Goal: Task Accomplishment & Management: Complete application form

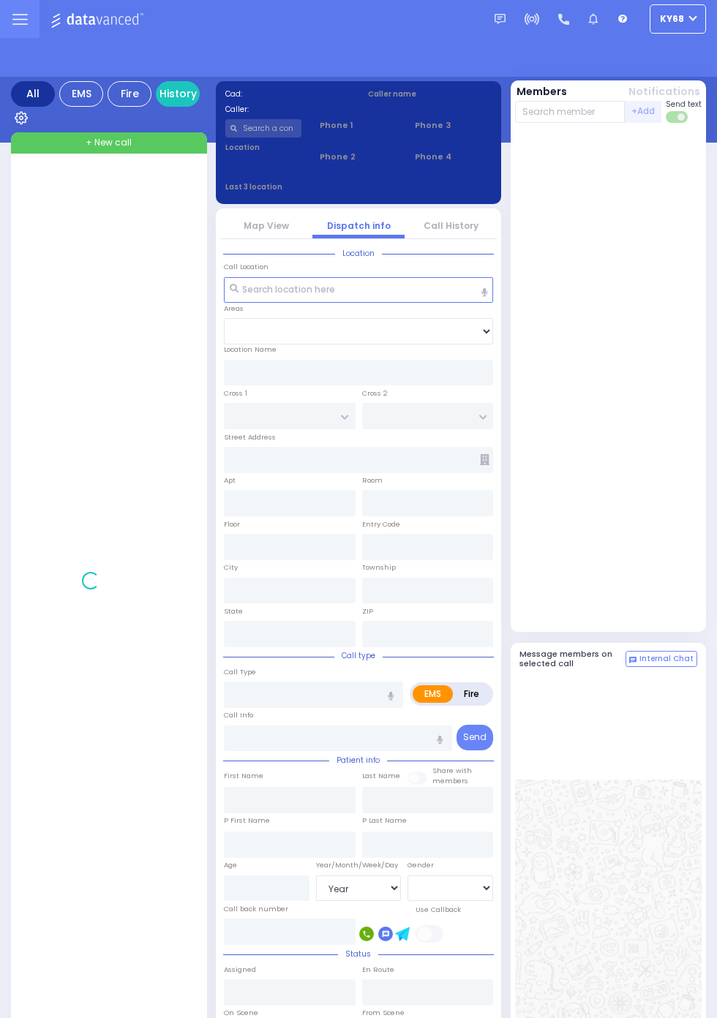
select select "Year"
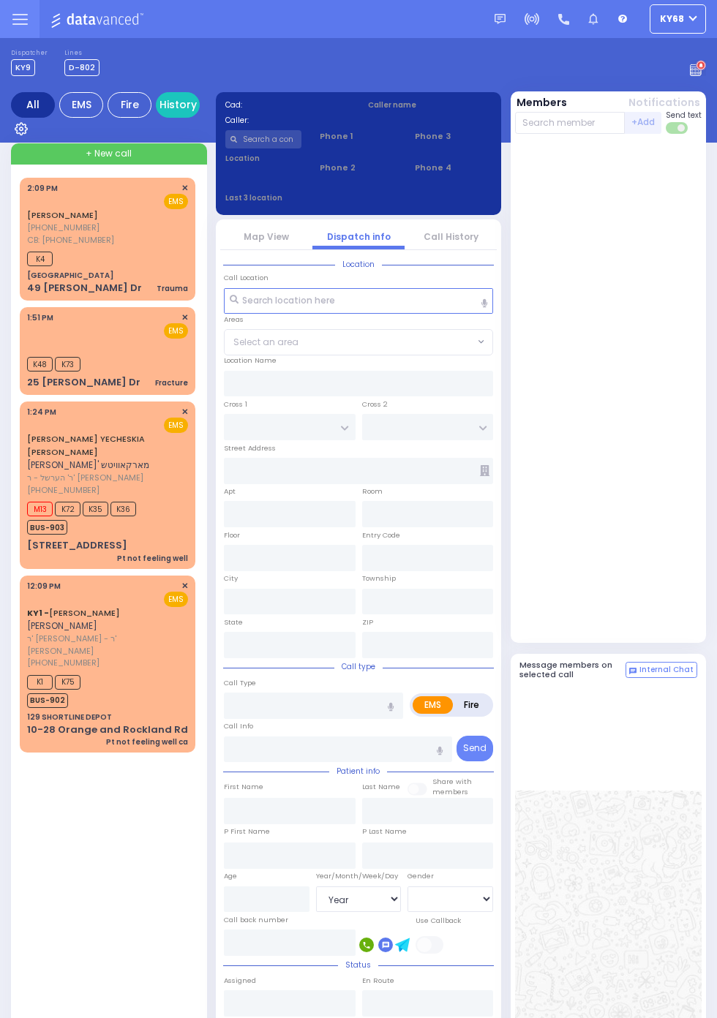
select select "Year"
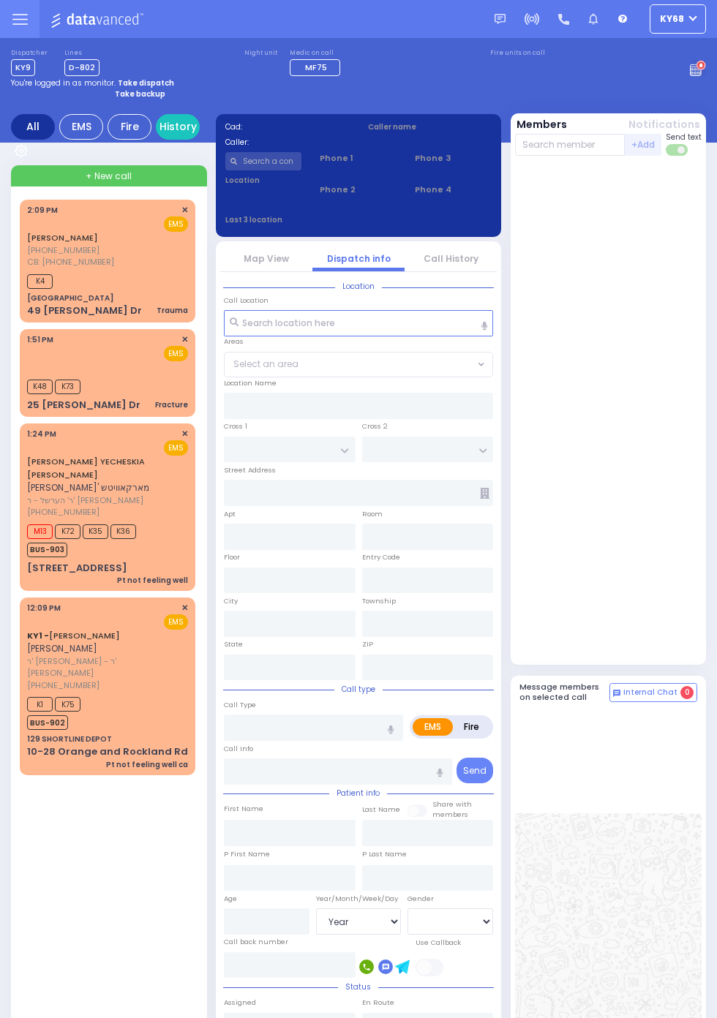
select select "Year"
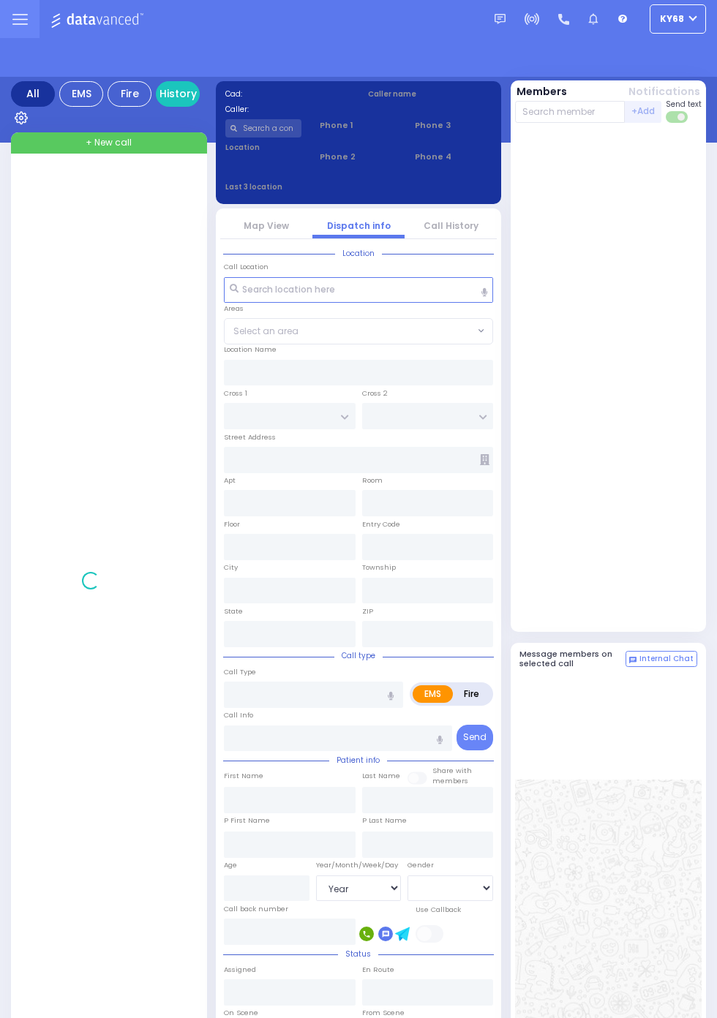
select select "Year"
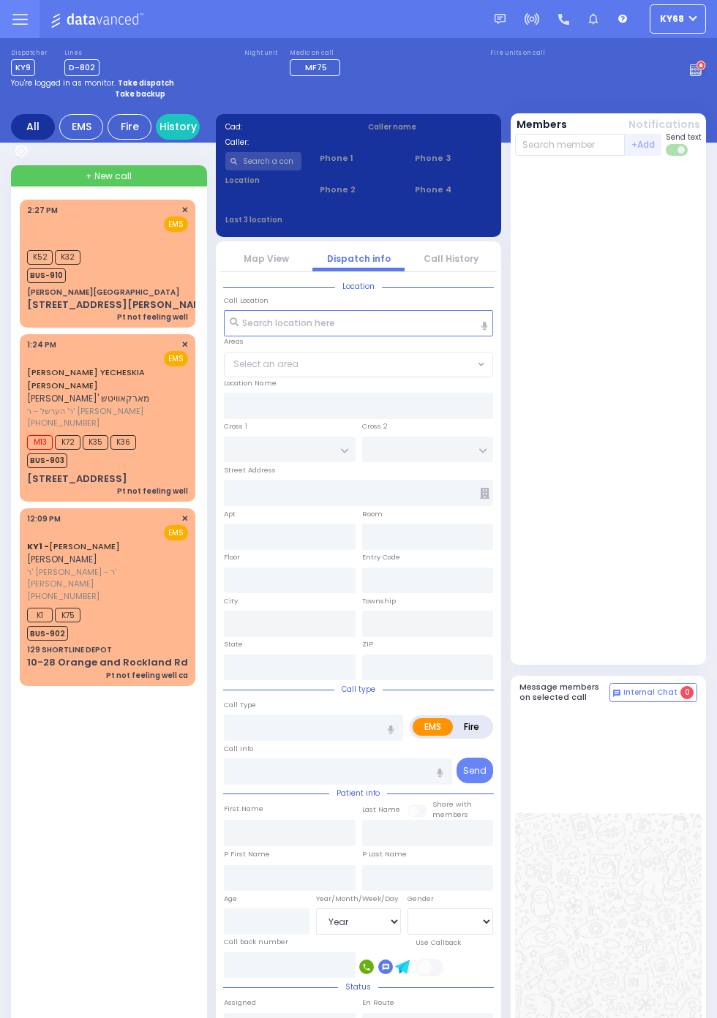
click at [148, 29] on img at bounding box center [98, 19] width 97 height 18
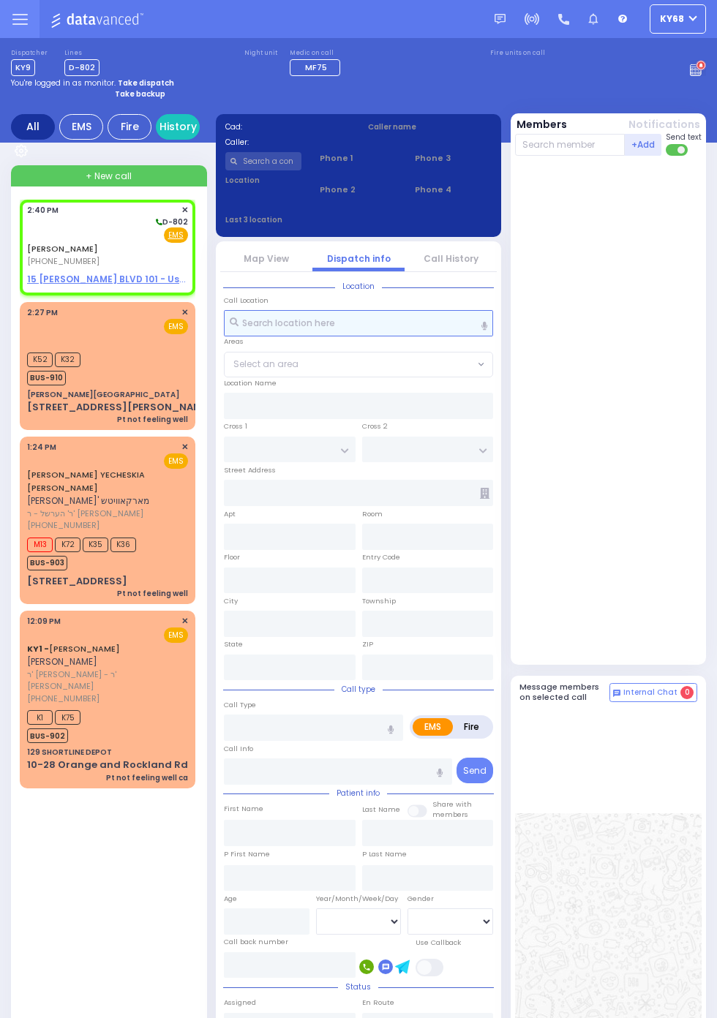
select select
radio input "true"
type input "BURECH MORDCHE"
type input "[PERSON_NAME]"
select select
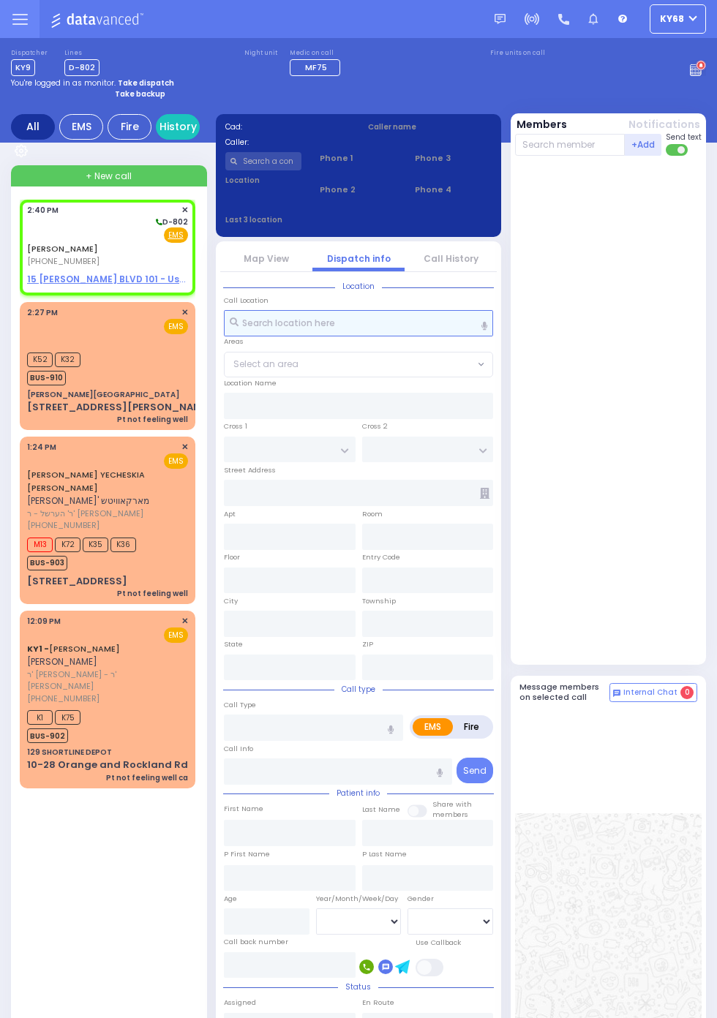
type input "14:40"
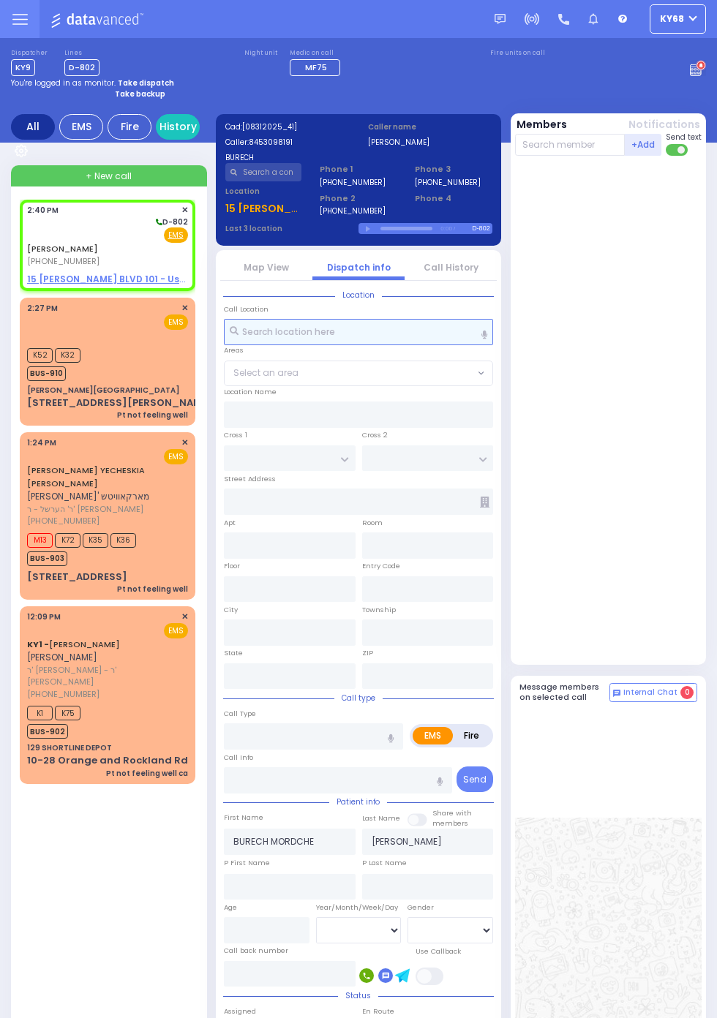
select select
radio input "true"
select select
type input "GETZIL BERGER BLVD"
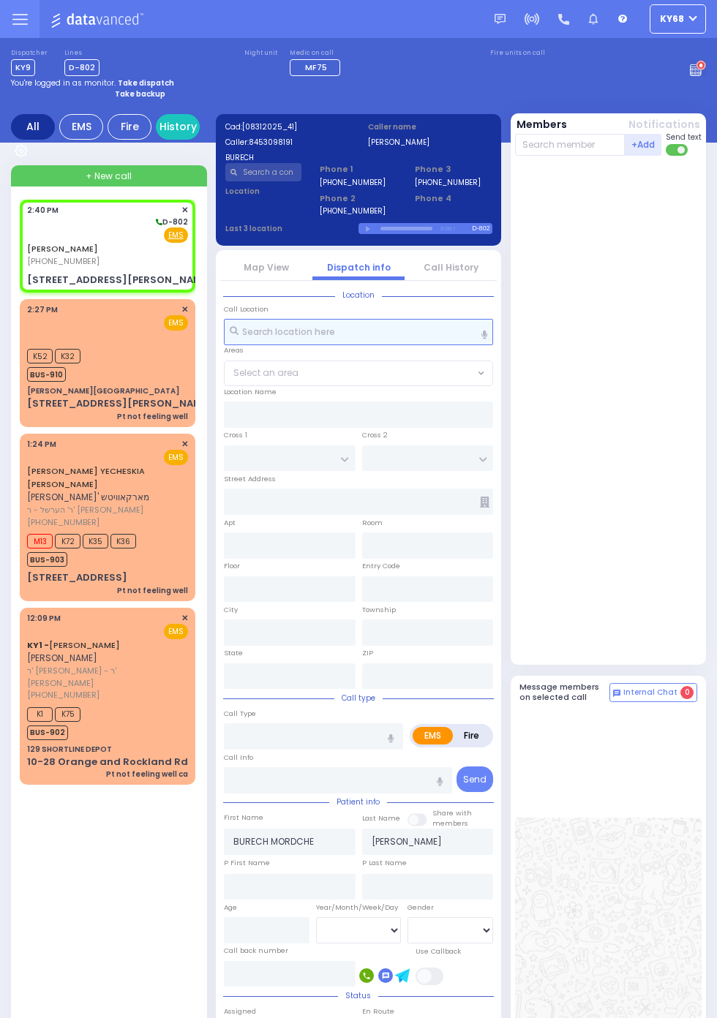
type input "KAHAN DR"
type input "15 [PERSON_NAME] BLVD"
type input "101"
type input "Monroe"
type input "[US_STATE]"
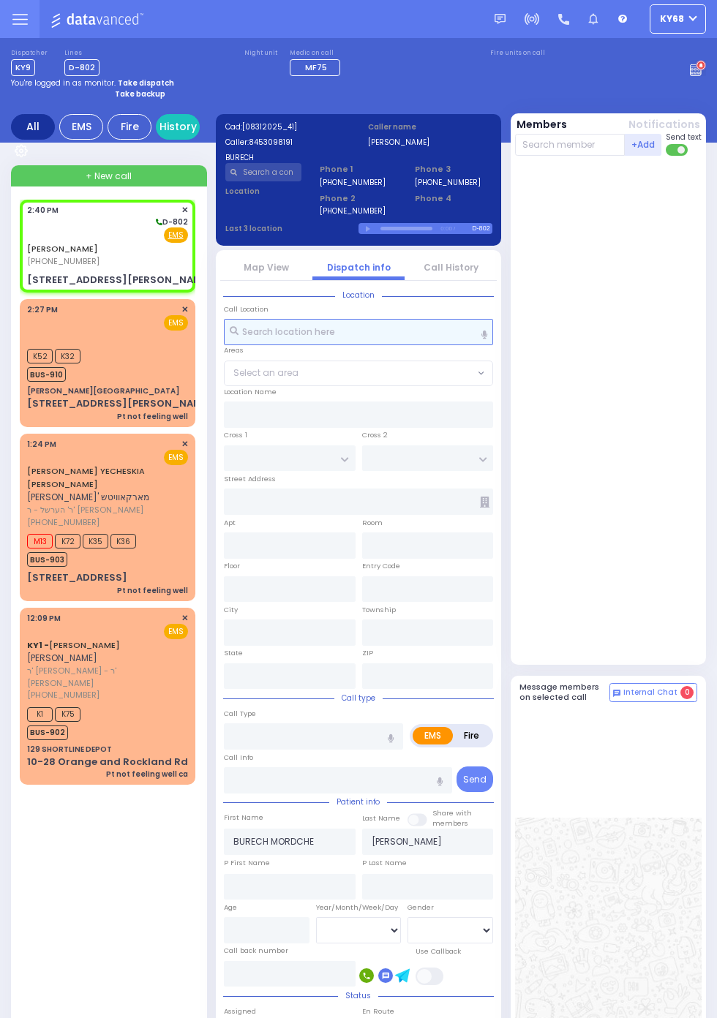
type input "10950"
radio input "true"
select select
select select "SECTION 4"
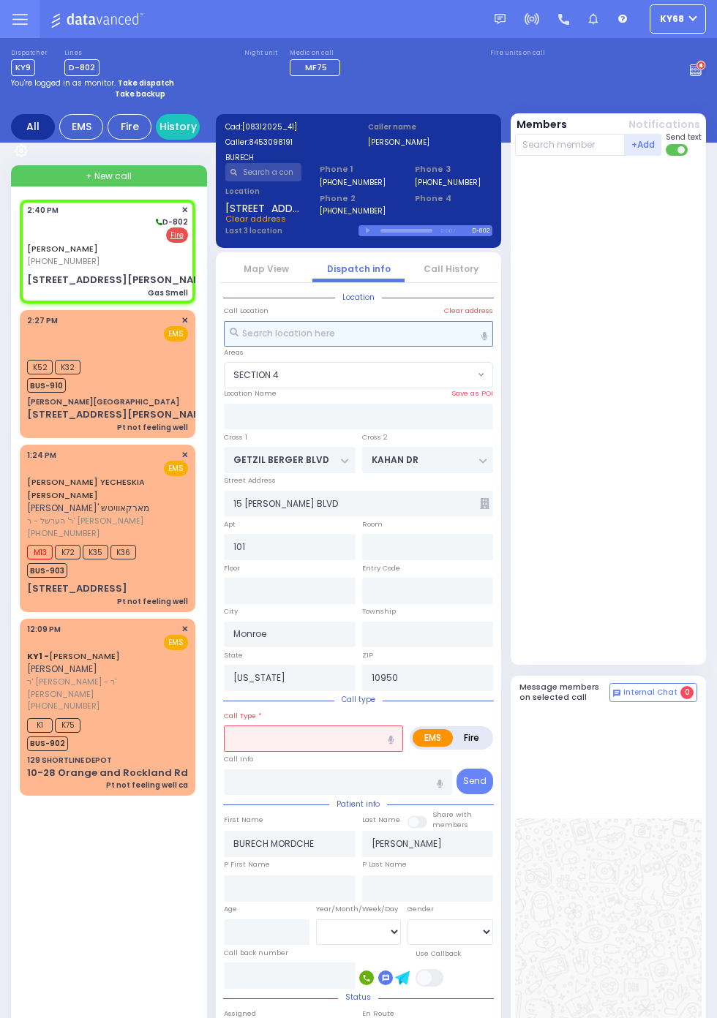
select select
type input "Gas Smell"
radio input "false"
radio input "true"
select select
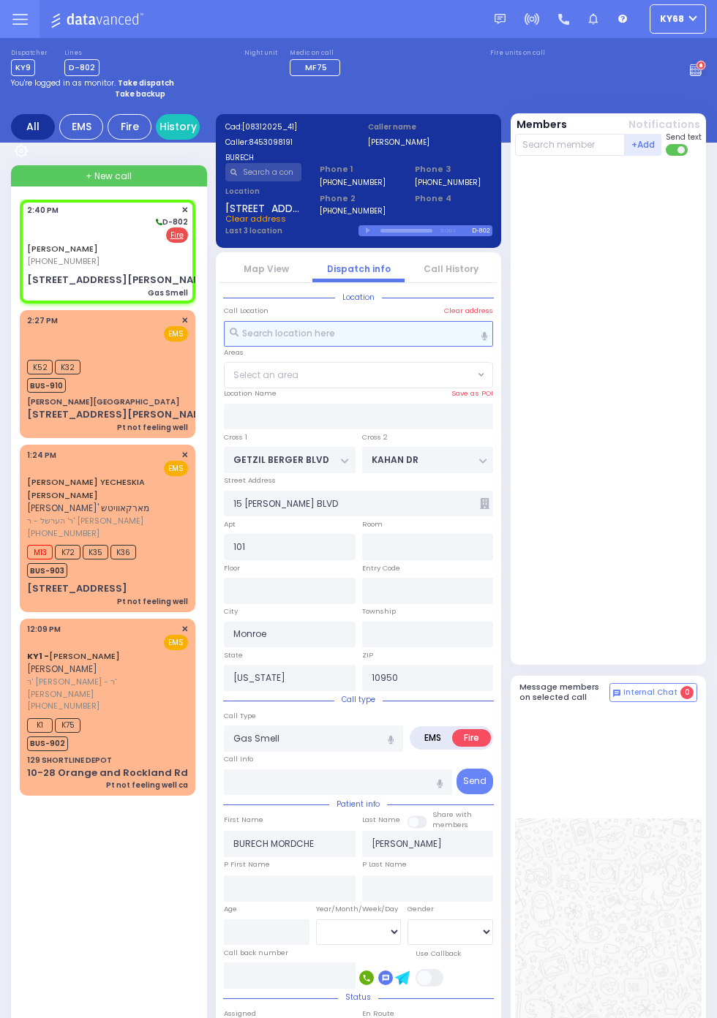
select select "SECTION 4"
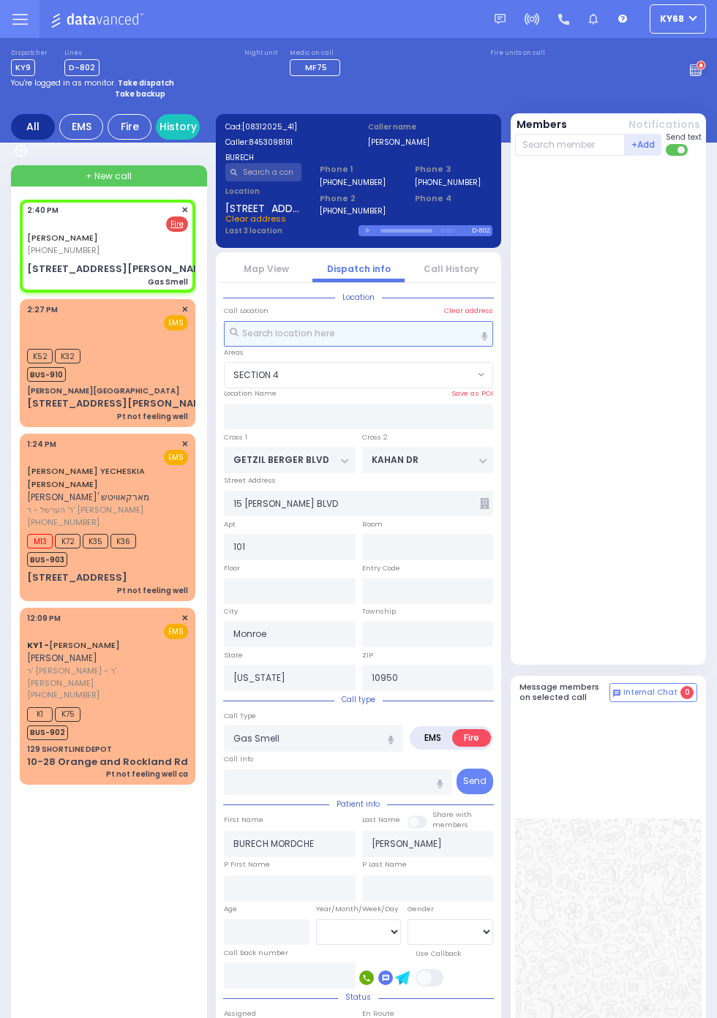
select select
radio input "true"
select select
select select "SECTION 4"
select select
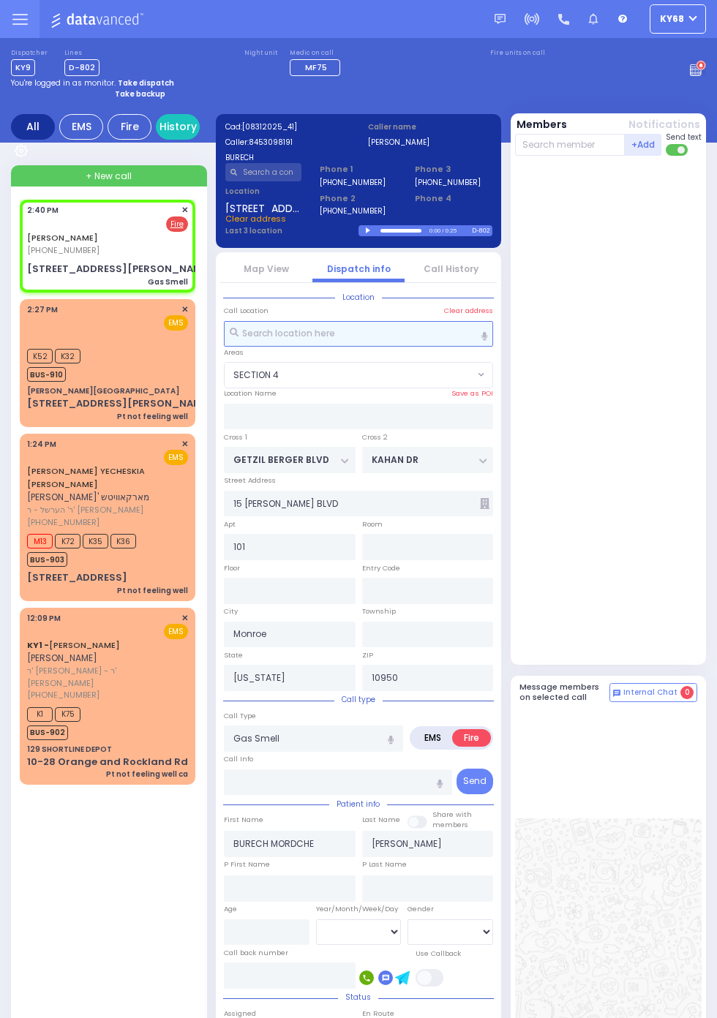
radio input "true"
select select
select select "SECTION 4"
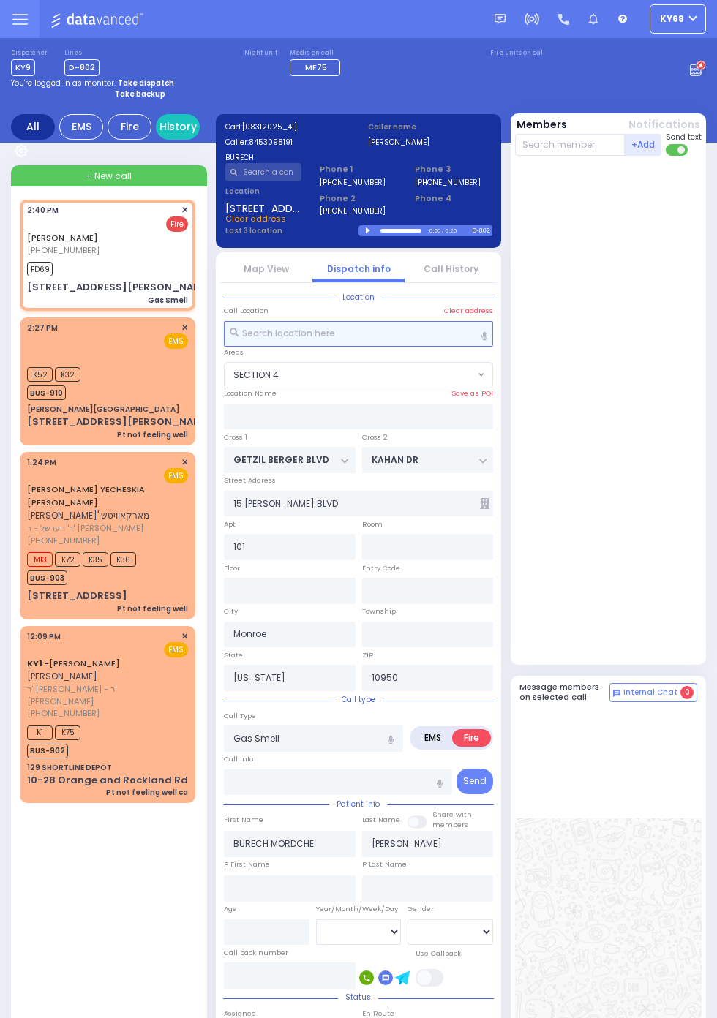
select select
radio input "true"
select select
type input "14:42"
select select "SECTION 4"
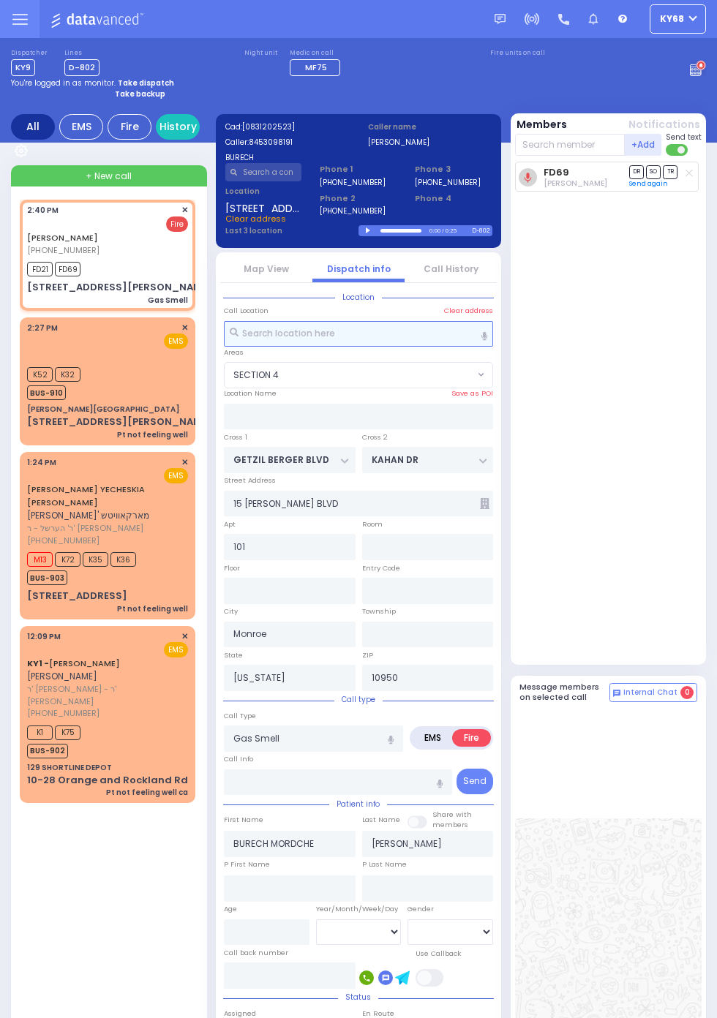
select select
radio input "true"
select select
select select "SECTION 4"
select select
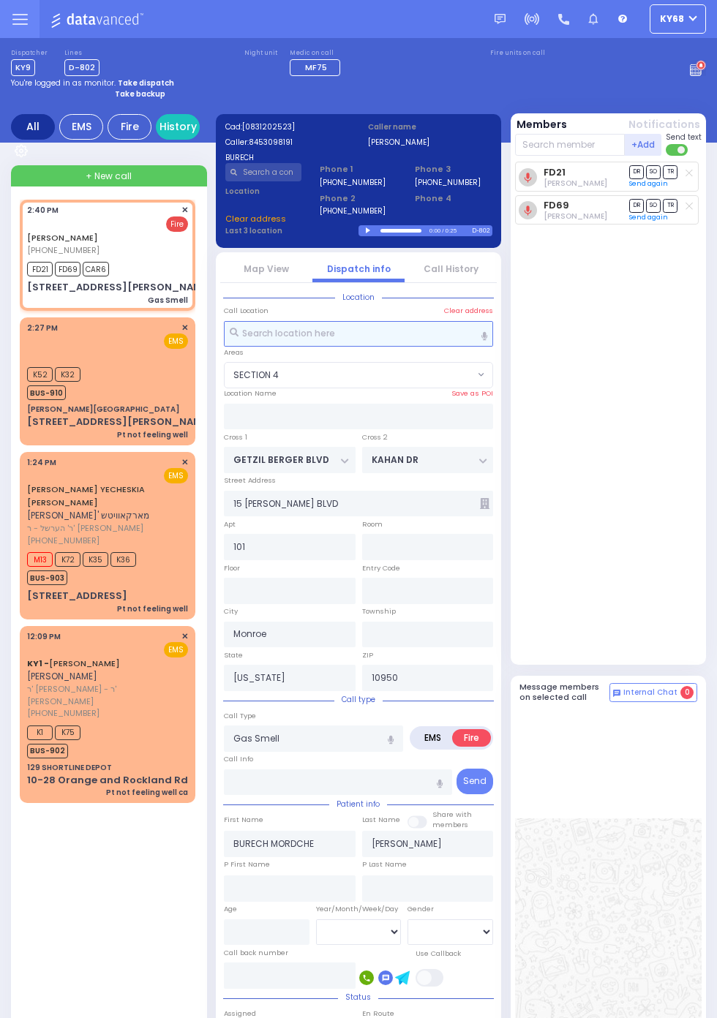
radio input "true"
select select
select select "SECTION 4"
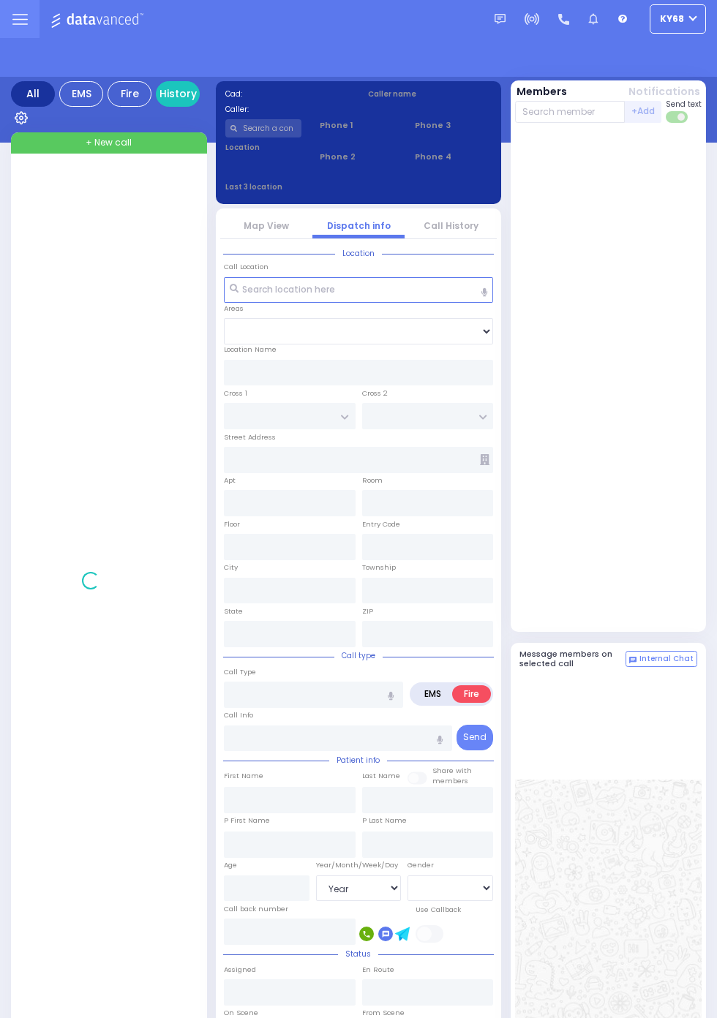
select select "Year"
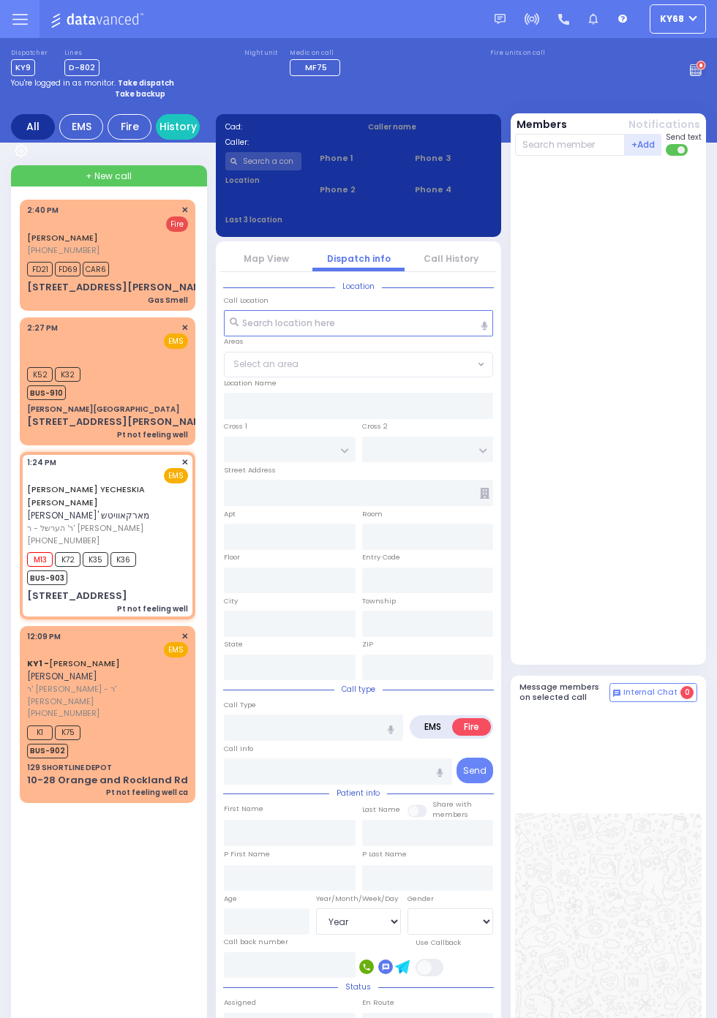
select select
type input "Pt not feeling well"
radio input "true"
type input "JACOB YECHESKIA"
type input "MARKOWITZ"
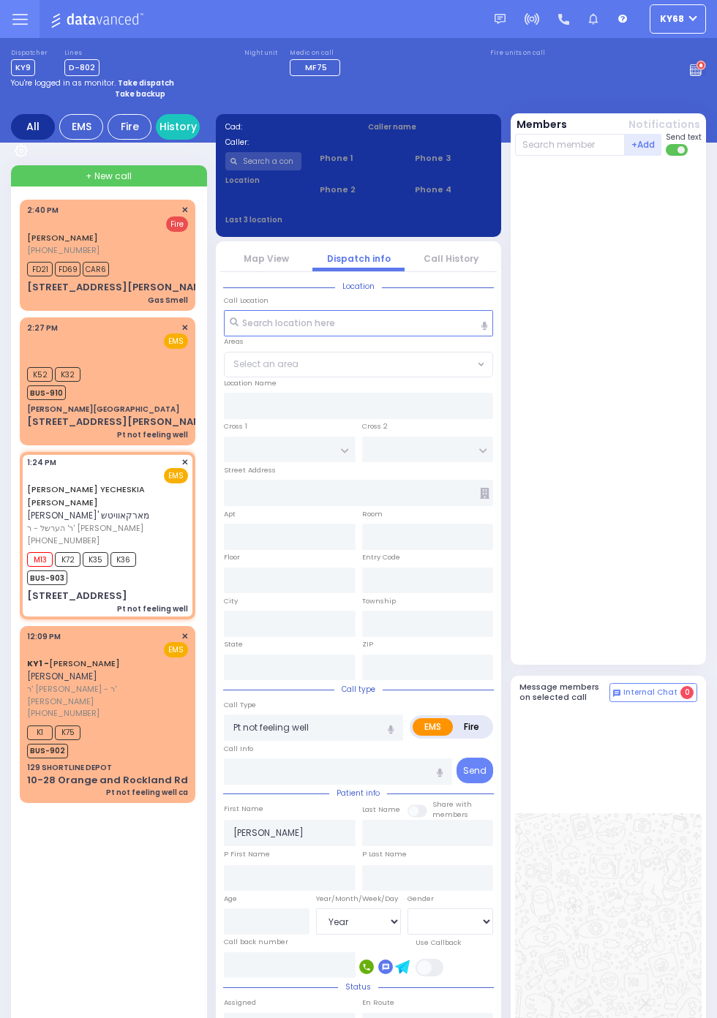
type input "70"
select select "Year"
select select "[DEMOGRAPHIC_DATA]"
type input "13:24"
type input "13:26"
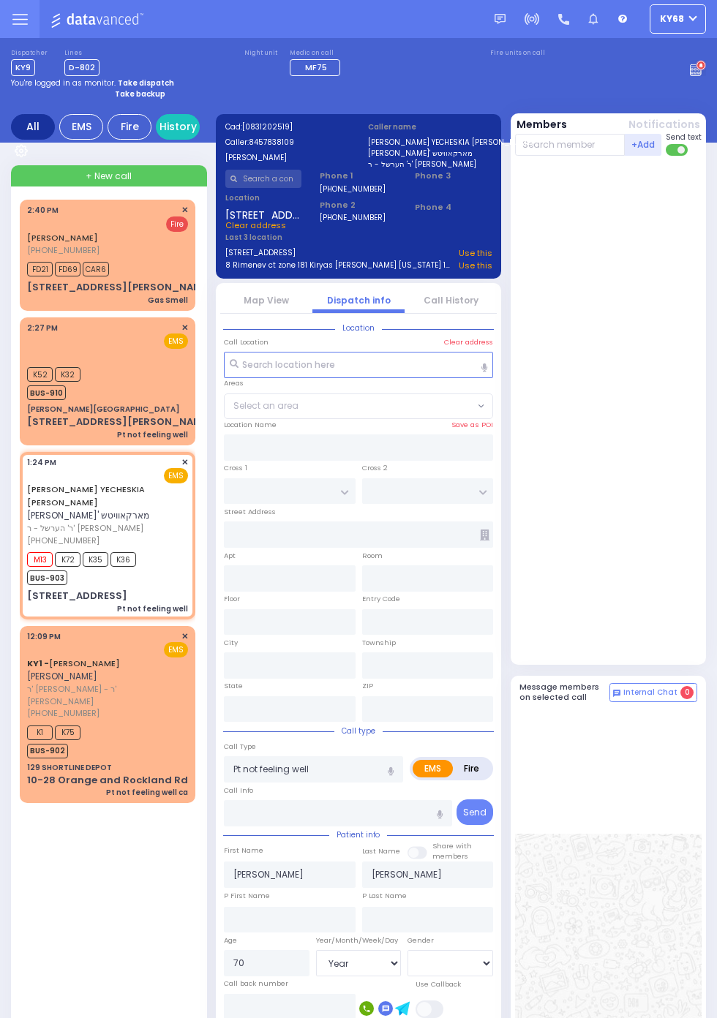
type input "APTA WAY"
type input "VAN BUREN DR"
type input "1 APTA WAY"
type input "302"
type input "Monroe"
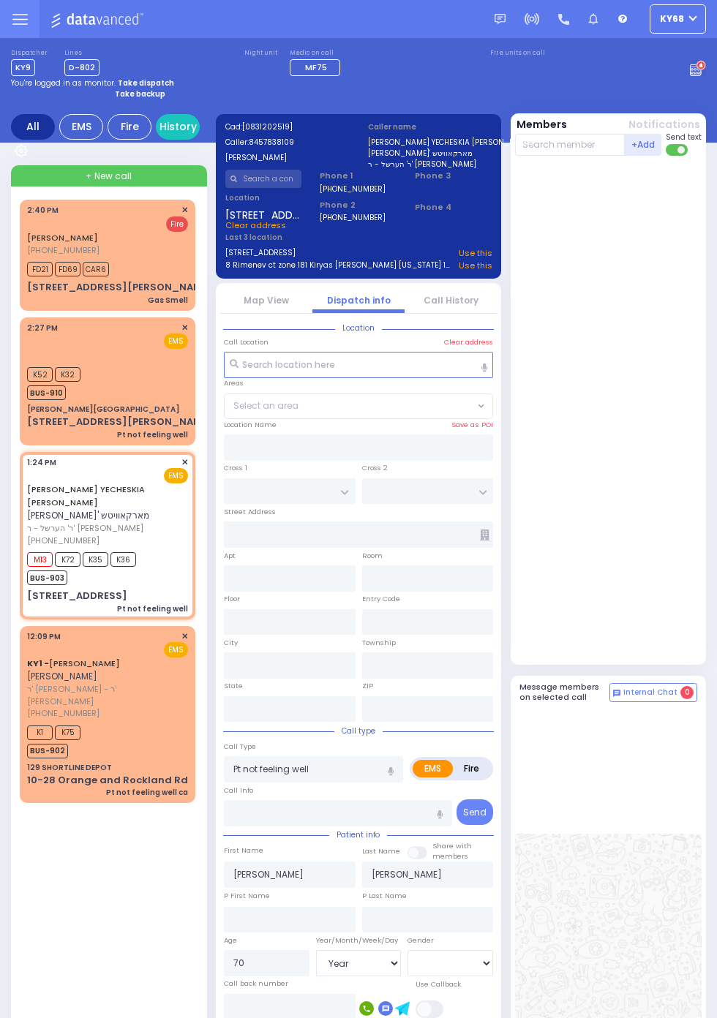
type input "[US_STATE]"
type input "10950"
select select "SECTION 1"
